Goal: Book appointment/travel/reservation

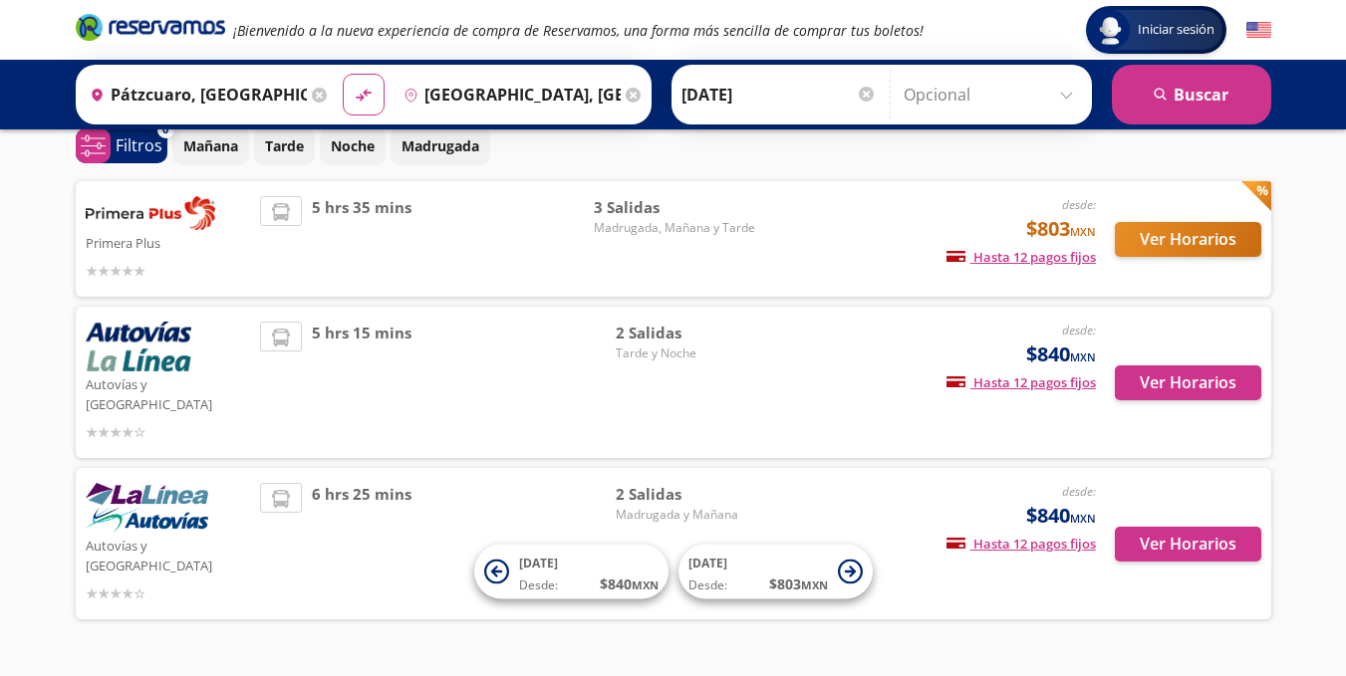
scroll to position [105, 0]
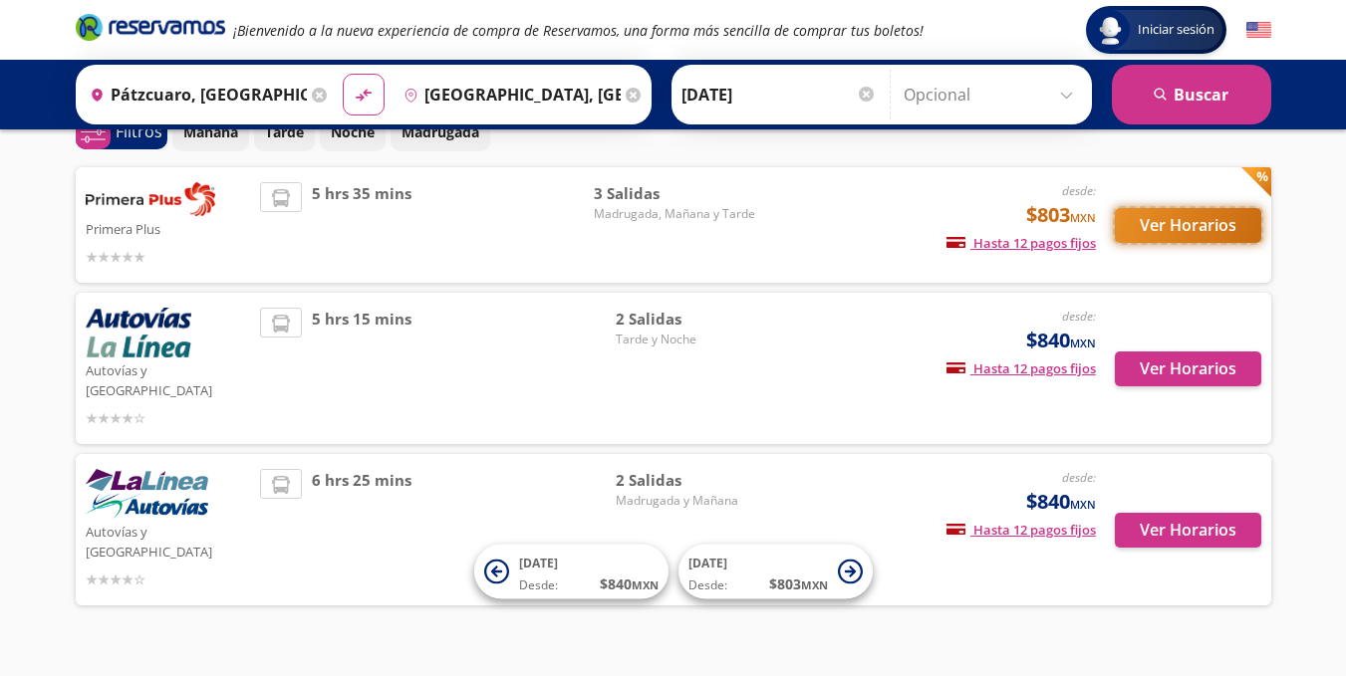
click at [1190, 227] on button "Ver Horarios" at bounding box center [1188, 225] width 146 height 35
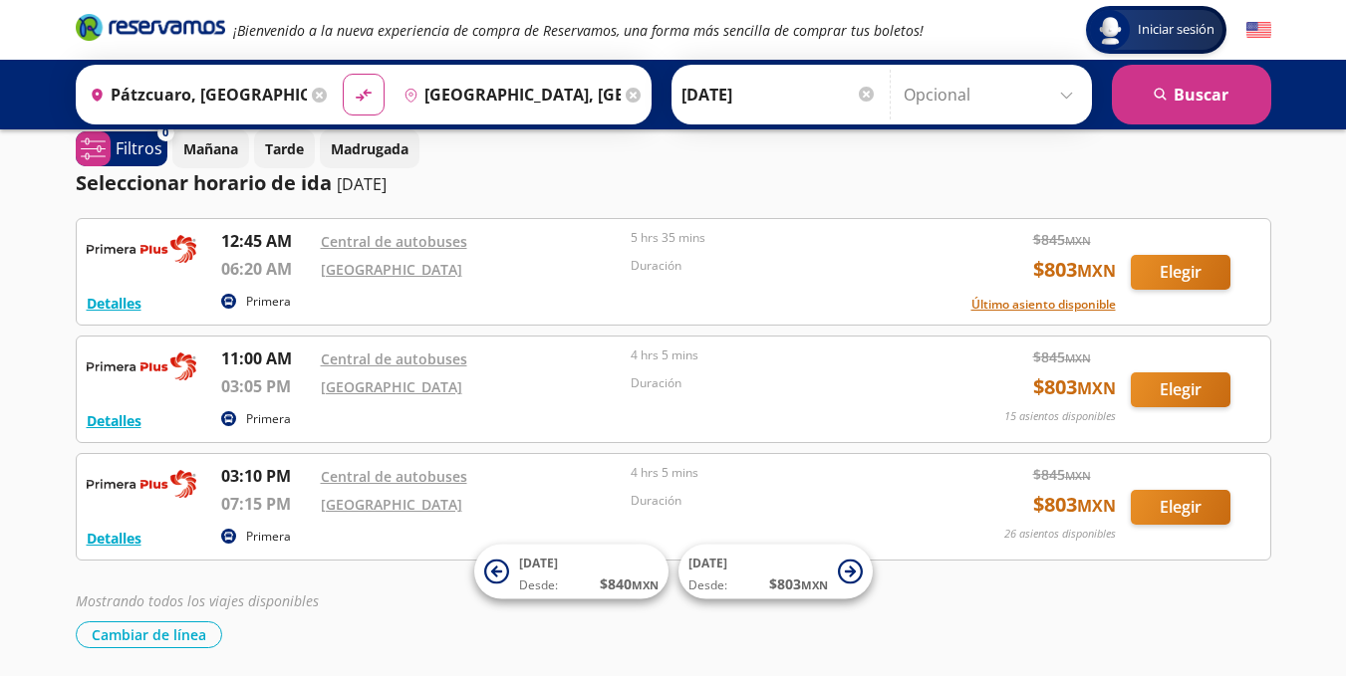
scroll to position [19, 0]
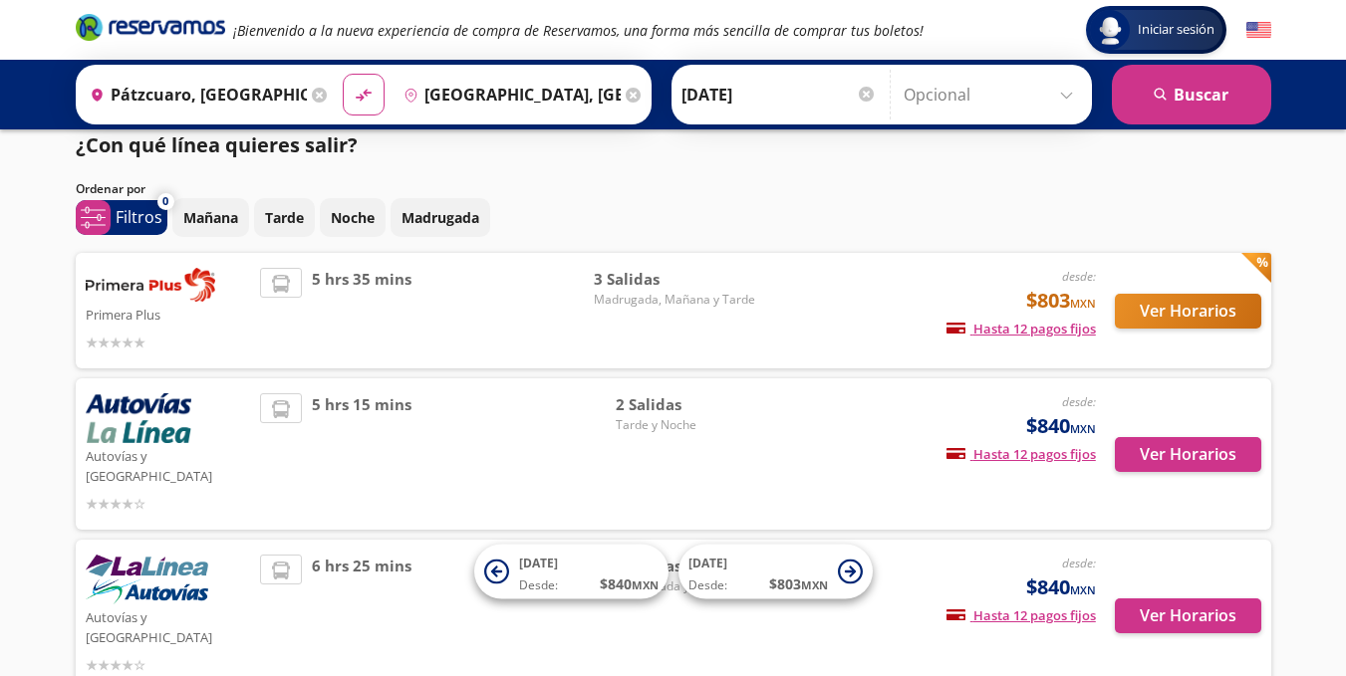
scroll to position [105, 0]
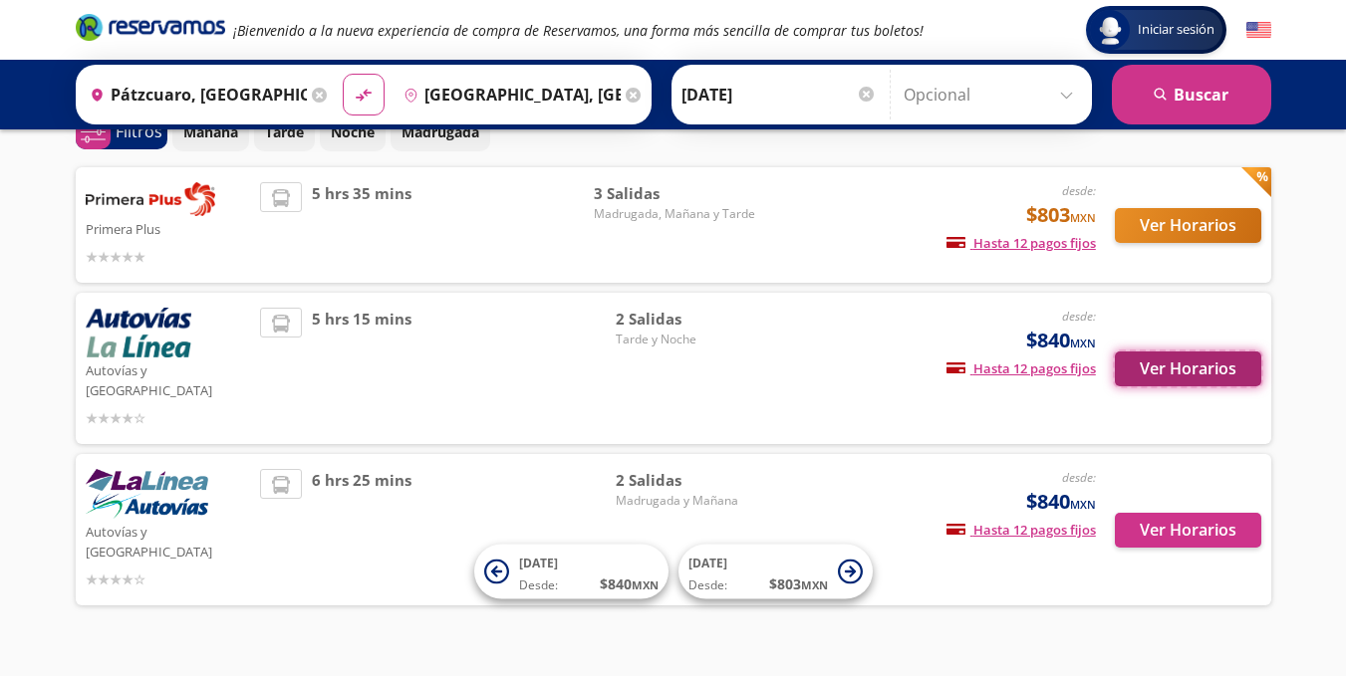
click at [1170, 377] on button "Ver Horarios" at bounding box center [1188, 369] width 146 height 35
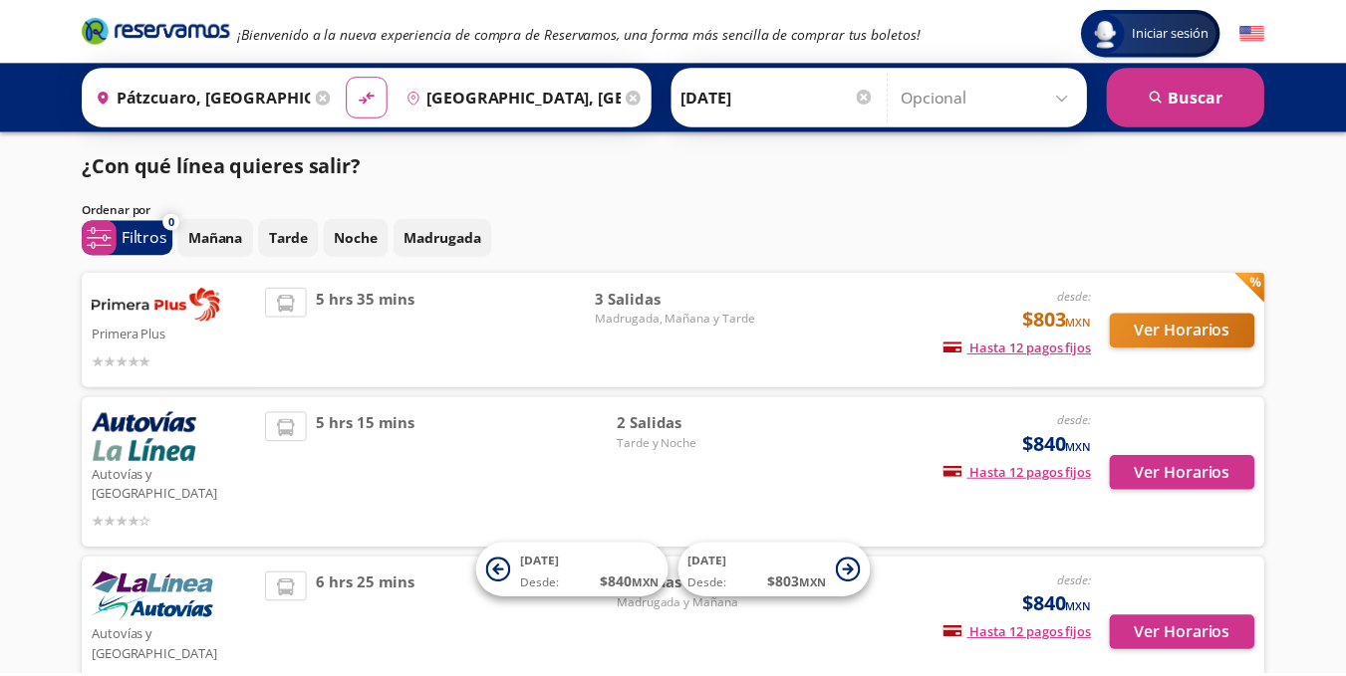
scroll to position [105, 0]
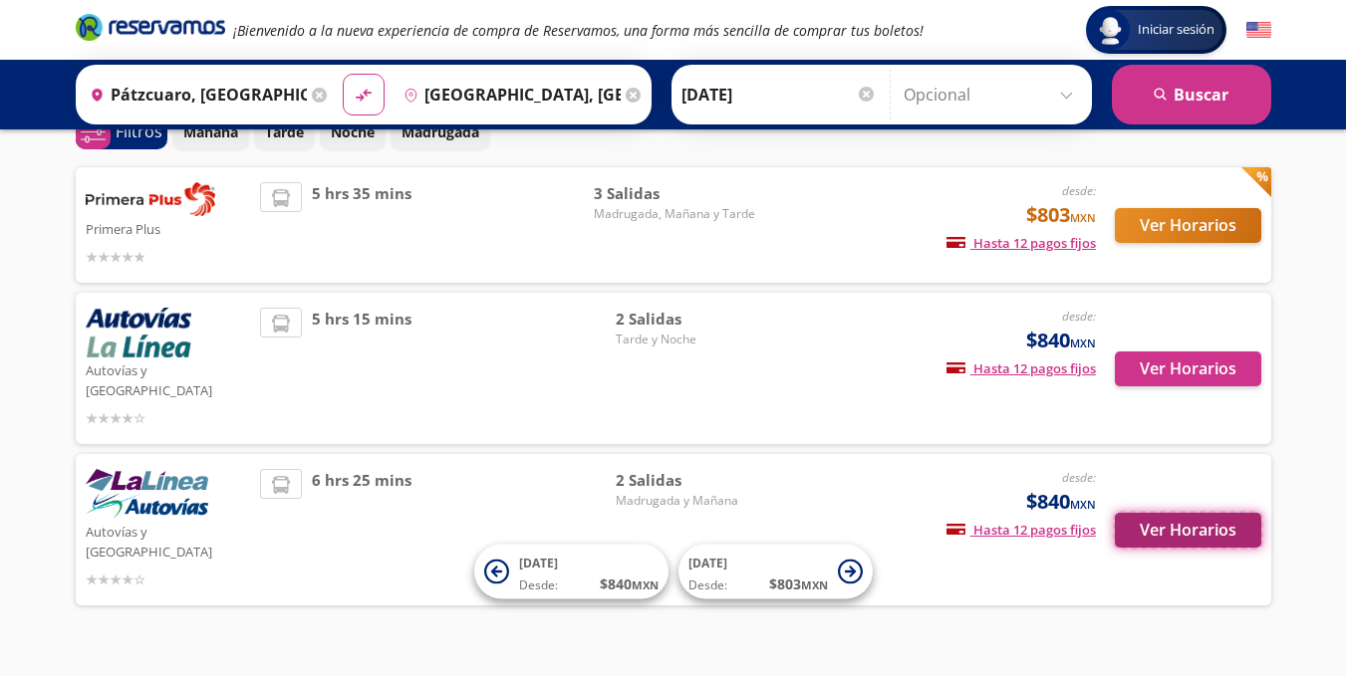
click at [1174, 513] on button "Ver Horarios" at bounding box center [1188, 530] width 146 height 35
